Goal: Information Seeking & Learning: Understand process/instructions

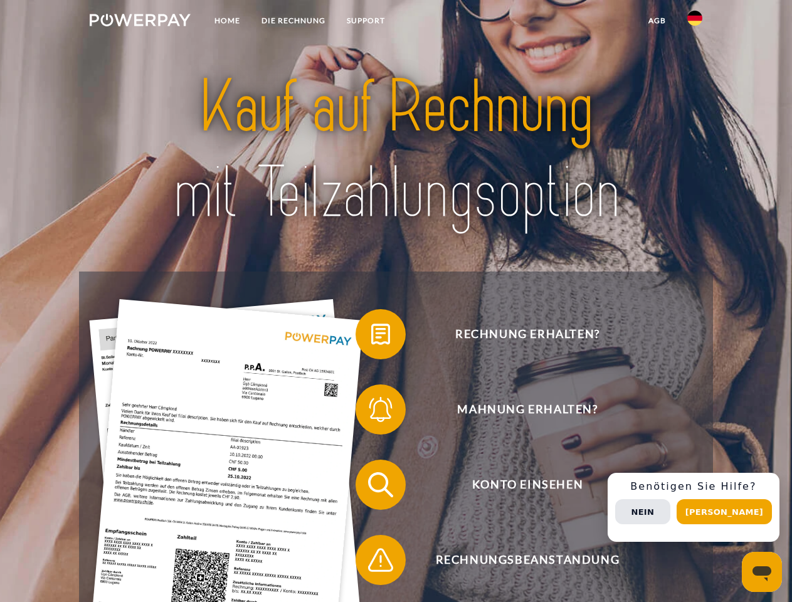
click at [140, 22] on img at bounding box center [140, 20] width 101 height 13
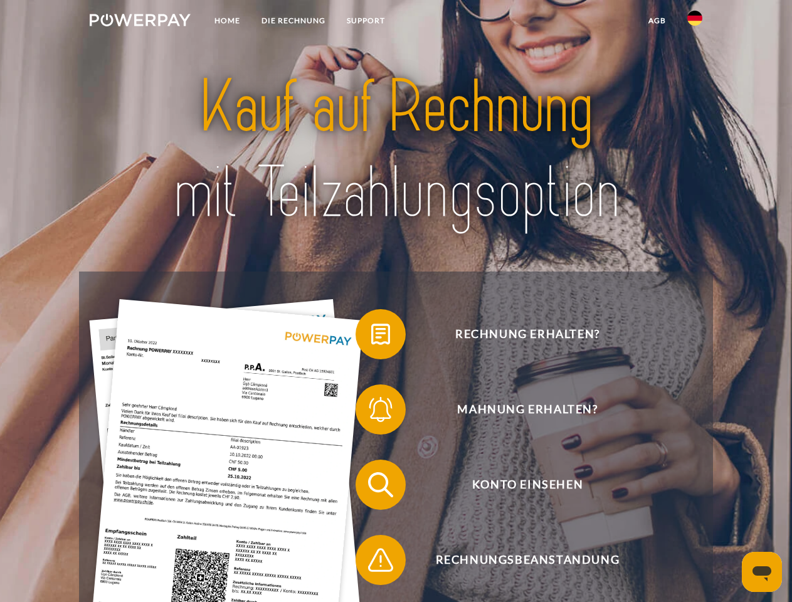
click at [695, 22] on img at bounding box center [694, 18] width 15 height 15
click at [656, 21] on link "agb" at bounding box center [656, 20] width 39 height 23
click at [371, 337] on span at bounding box center [361, 334] width 63 height 63
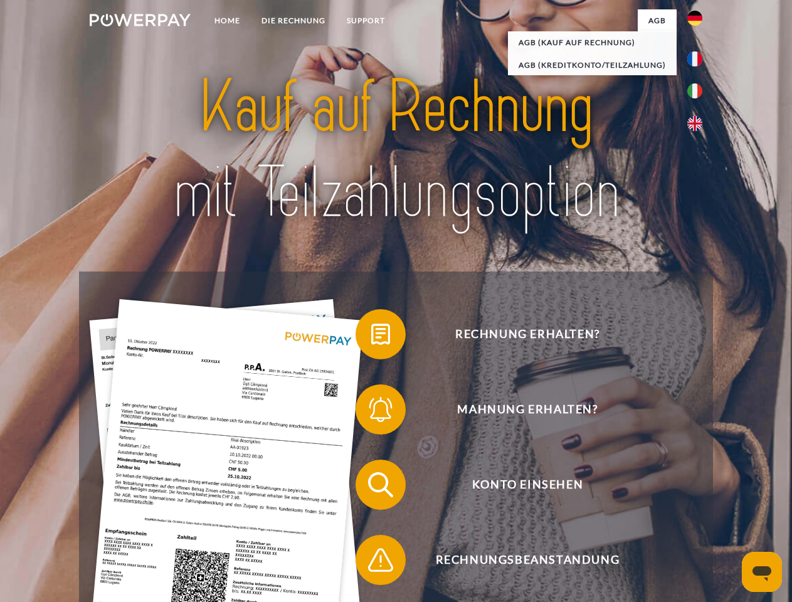
click at [371, 412] on span at bounding box center [361, 409] width 63 height 63
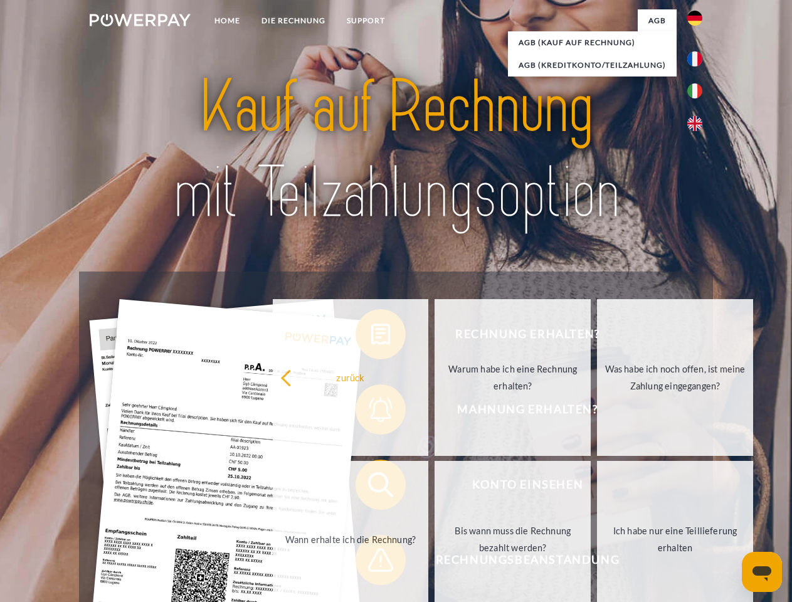
click at [434, 487] on link "Bis wann muss die Rechnung bezahlt werden?" at bounding box center [512, 539] width 156 height 157
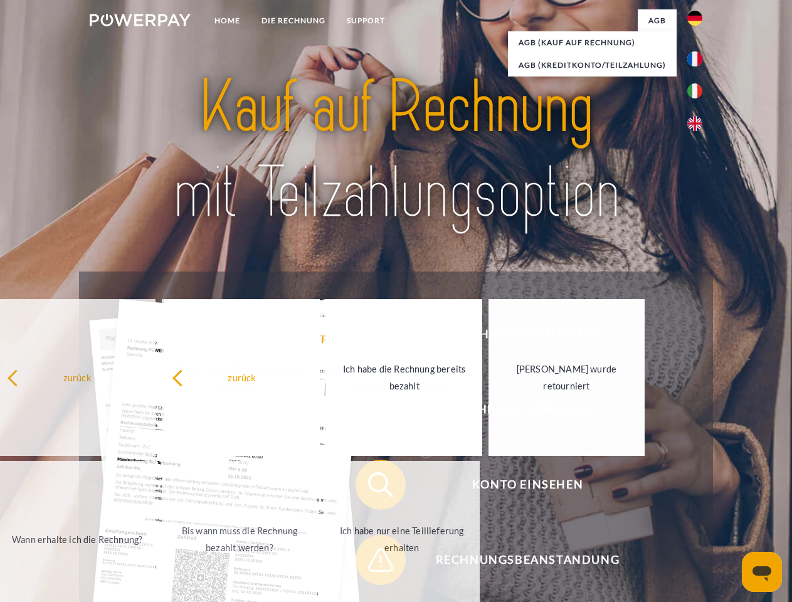
click at [371, 562] on div "Rechnung erhalten? Mahnung erhalten? Konto einsehen" at bounding box center [395, 521] width 633 height 501
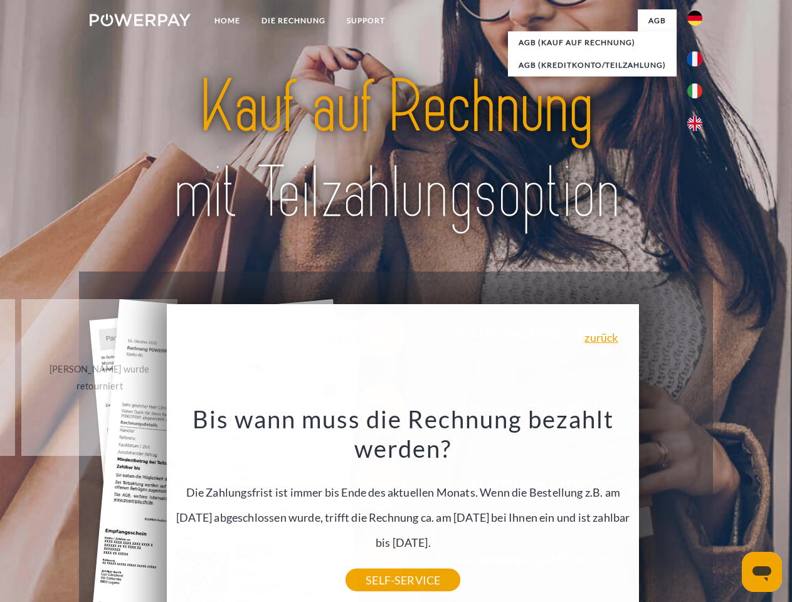
click at [698, 507] on div "Rechnung erhalten? Mahnung erhalten? Konto einsehen" at bounding box center [395, 521] width 633 height 501
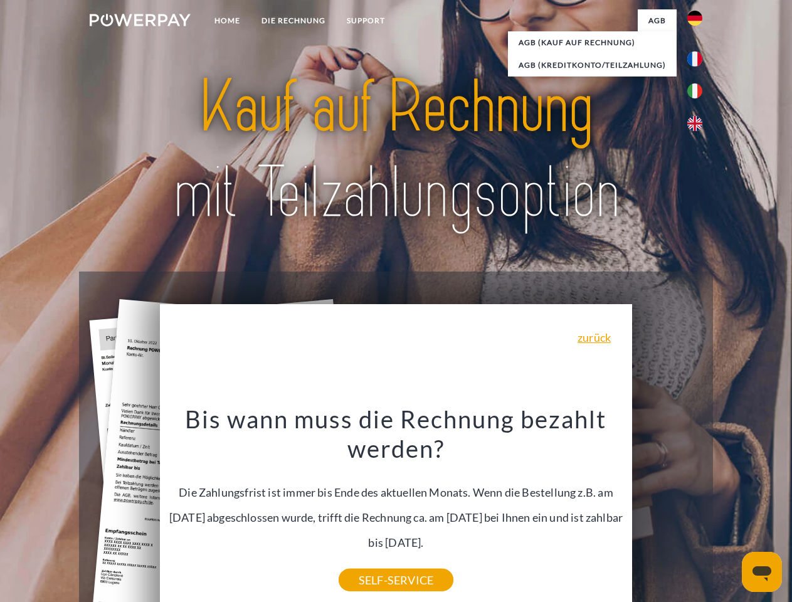
click at [667, 510] on span "Konto einsehen" at bounding box center [527, 484] width 307 height 50
click at [728, 511] on header "Home DIE RECHNUNG SUPPORT" at bounding box center [396, 433] width 792 height 866
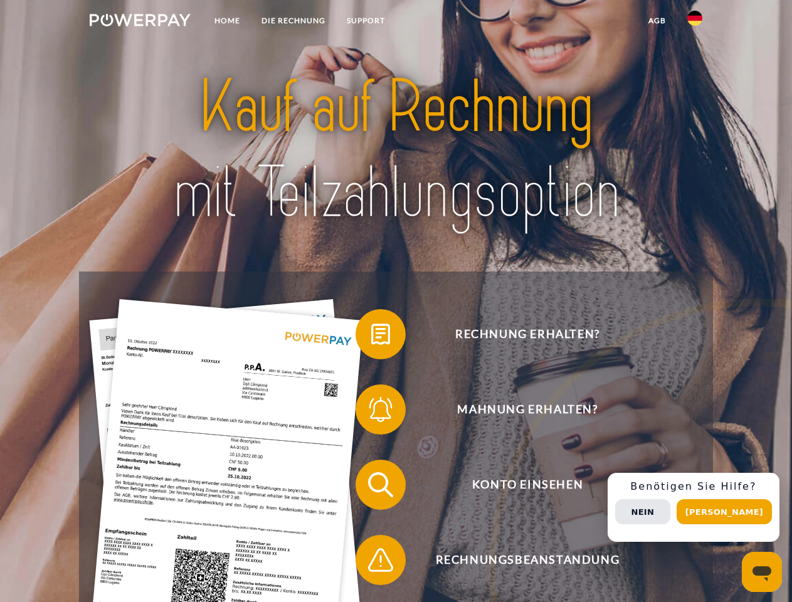
click at [140, 22] on img at bounding box center [140, 20] width 101 height 13
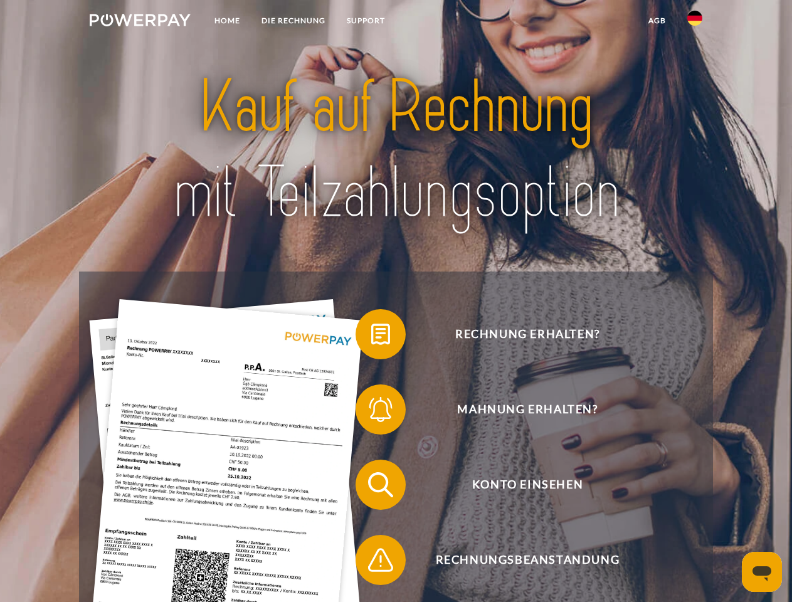
click at [695, 22] on img at bounding box center [694, 18] width 15 height 15
click at [656, 21] on link "agb" at bounding box center [656, 20] width 39 height 23
click at [371, 337] on span at bounding box center [361, 334] width 63 height 63
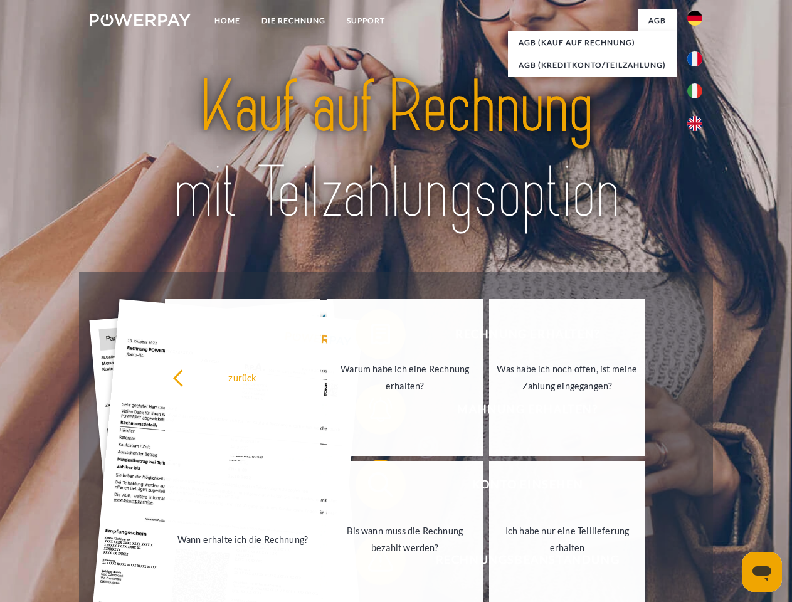
click at [371, 412] on div "zurück Warum habe ich eine Rechnung erhalten? Was habe ich noch offen, ist mein…" at bounding box center [405, 457] width 506 height 323
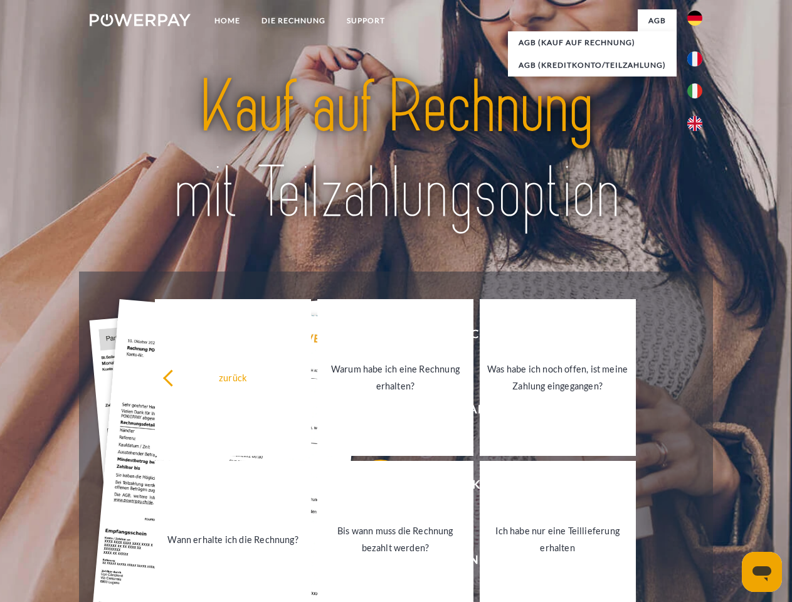
click at [371, 487] on link "Bis wann muss die Rechnung bezahlt werden?" at bounding box center [395, 539] width 156 height 157
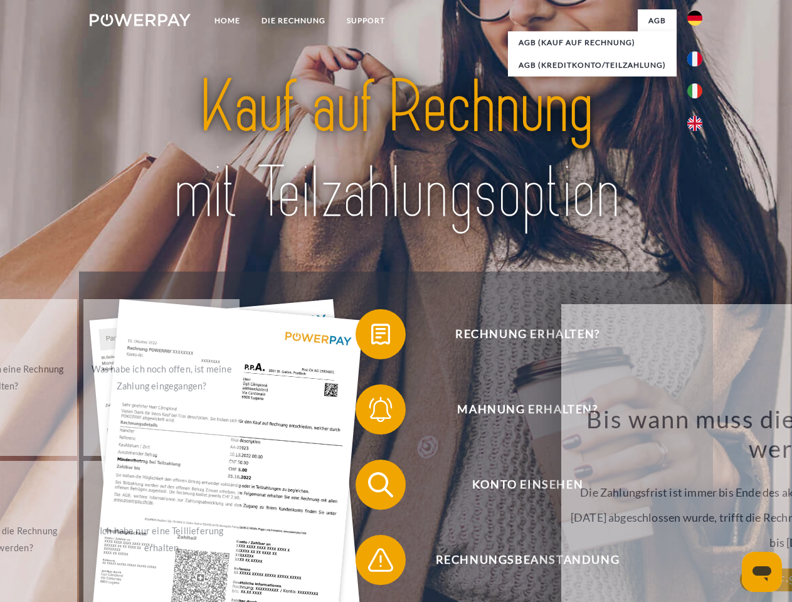
click at [371, 562] on span at bounding box center [361, 559] width 63 height 63
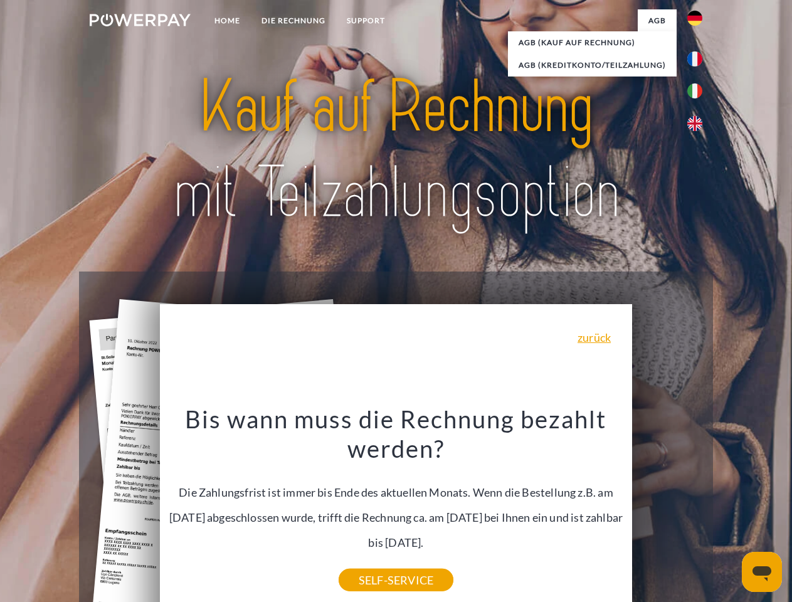
click at [698, 507] on div "Rechnung erhalten? Mahnung erhalten? Konto einsehen" at bounding box center [395, 521] width 633 height 501
click at [667, 510] on span "Konto einsehen" at bounding box center [527, 484] width 307 height 50
click at [728, 511] on header "Home DIE RECHNUNG SUPPORT" at bounding box center [396, 433] width 792 height 866
